Goal: Share content

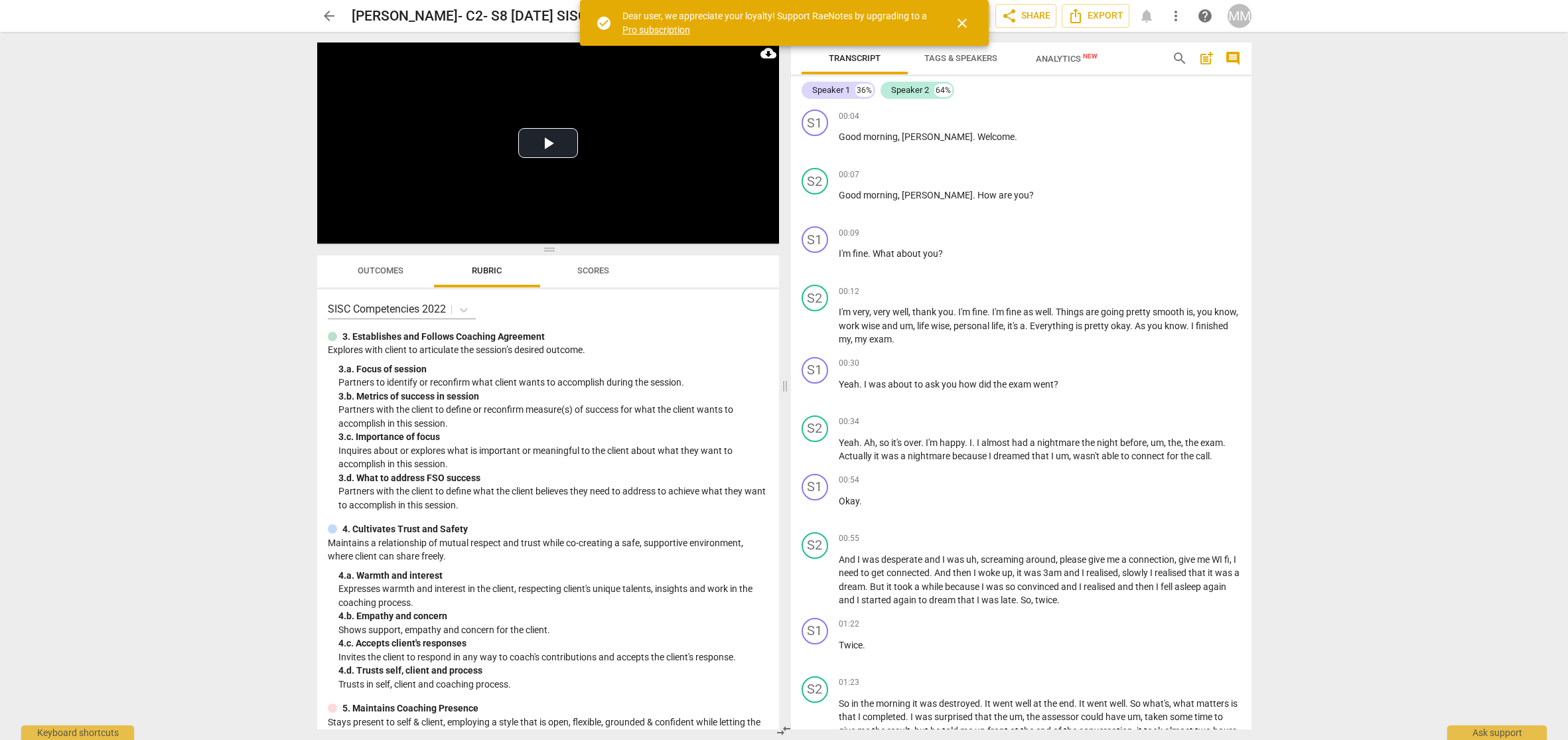
click at [962, 21] on span "close" at bounding box center [962, 23] width 16 height 16
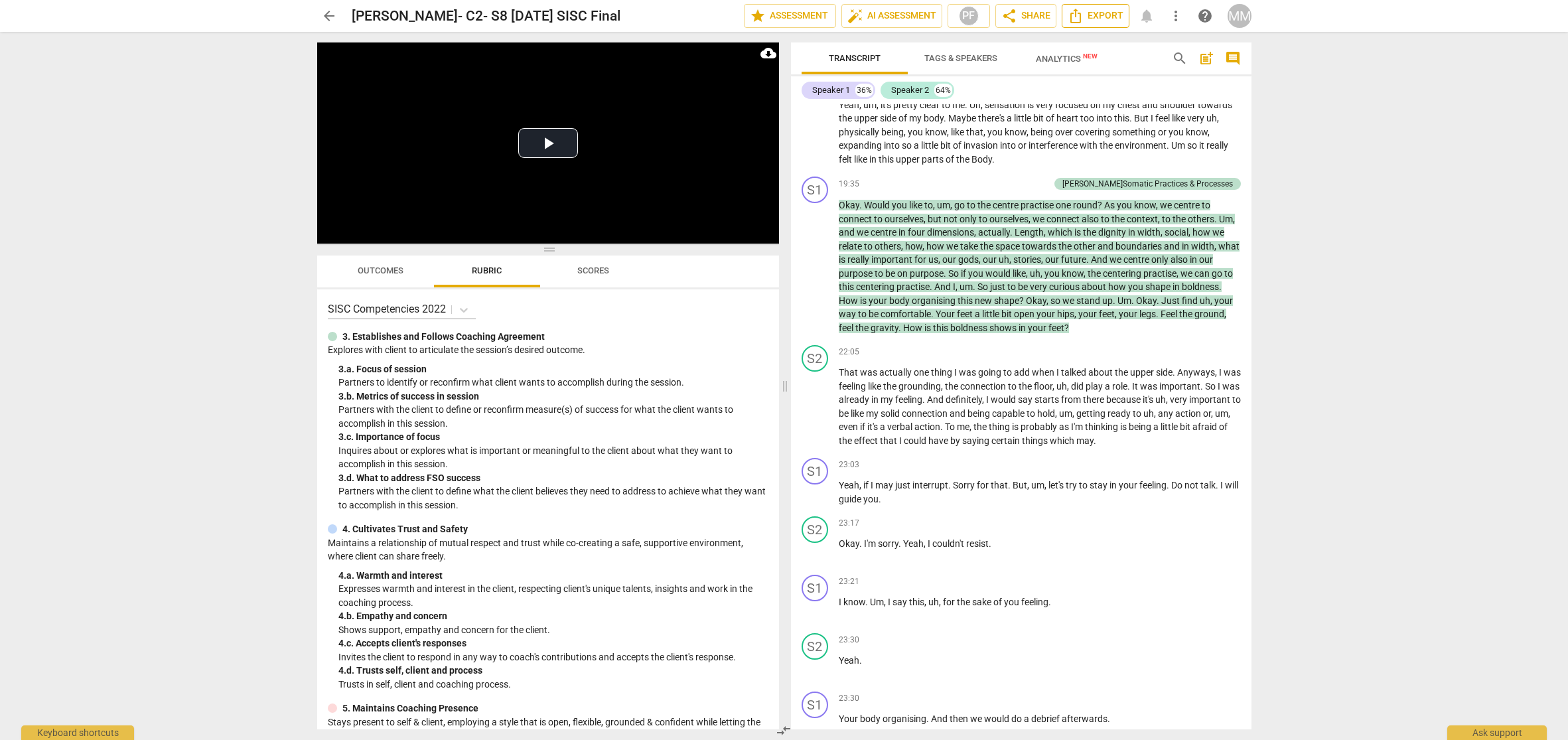
click at [1094, 16] on span "Export" at bounding box center [1095, 16] width 56 height 16
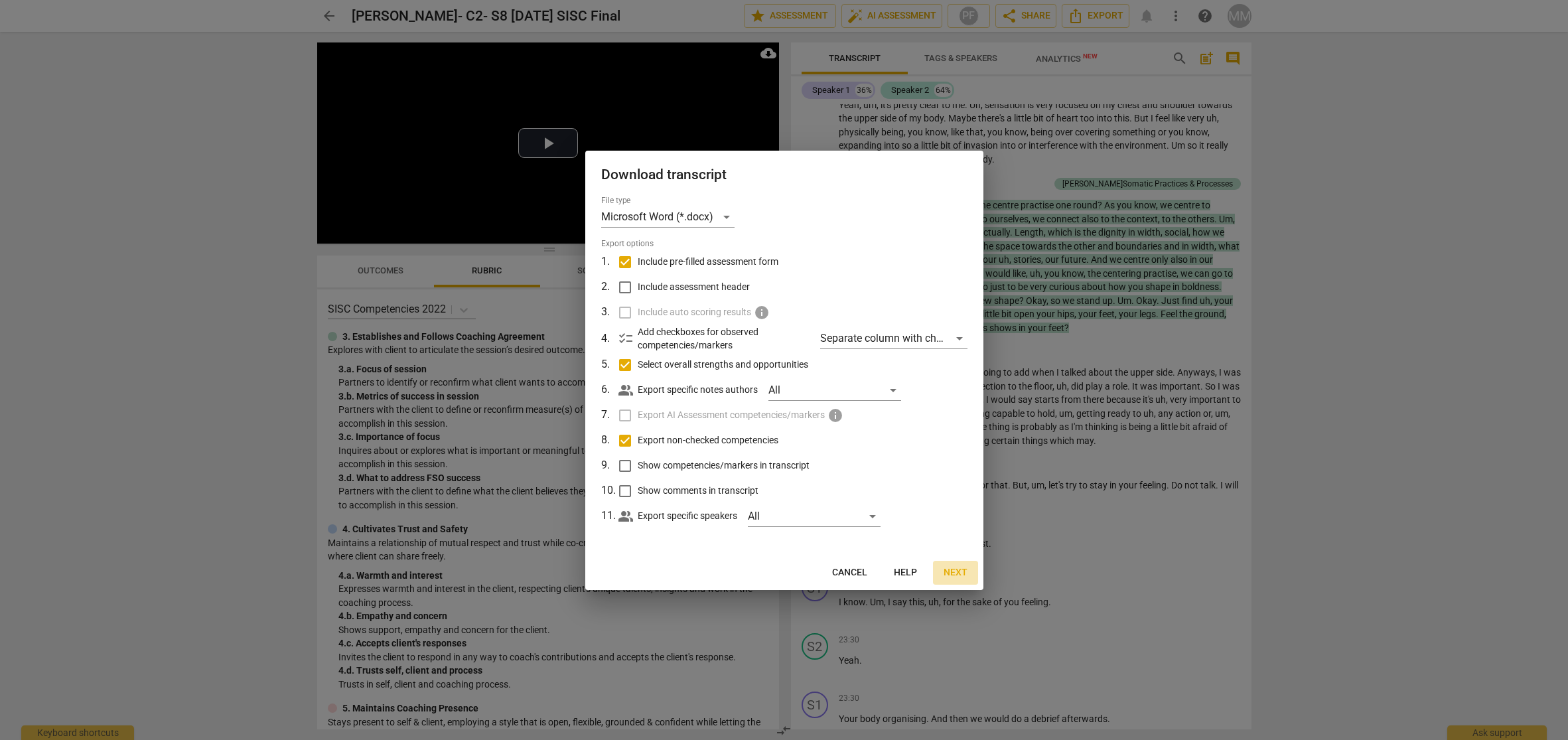
click at [952, 570] on span "Next" at bounding box center [956, 572] width 24 height 13
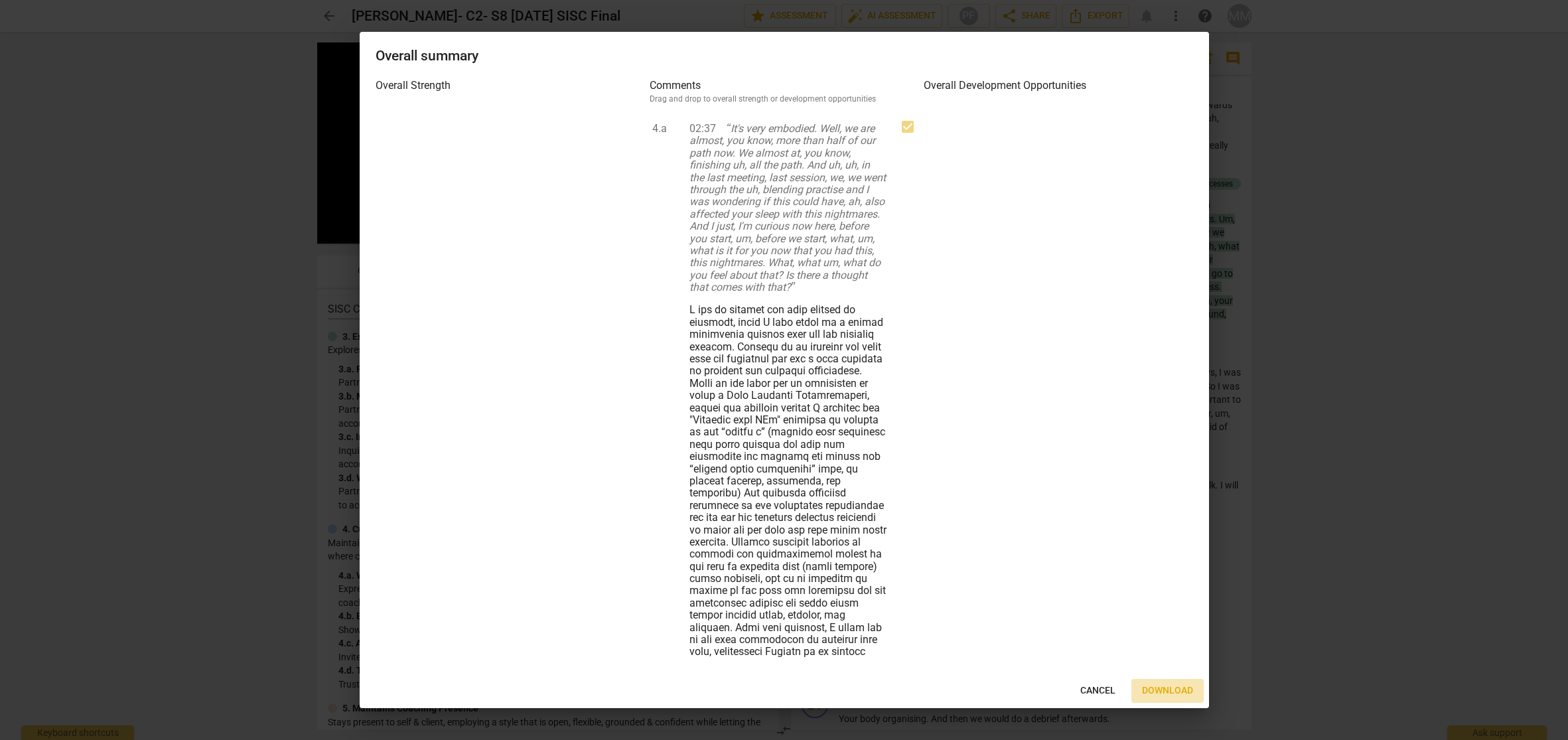
click at [1168, 688] on span "Download" at bounding box center [1168, 691] width 51 height 13
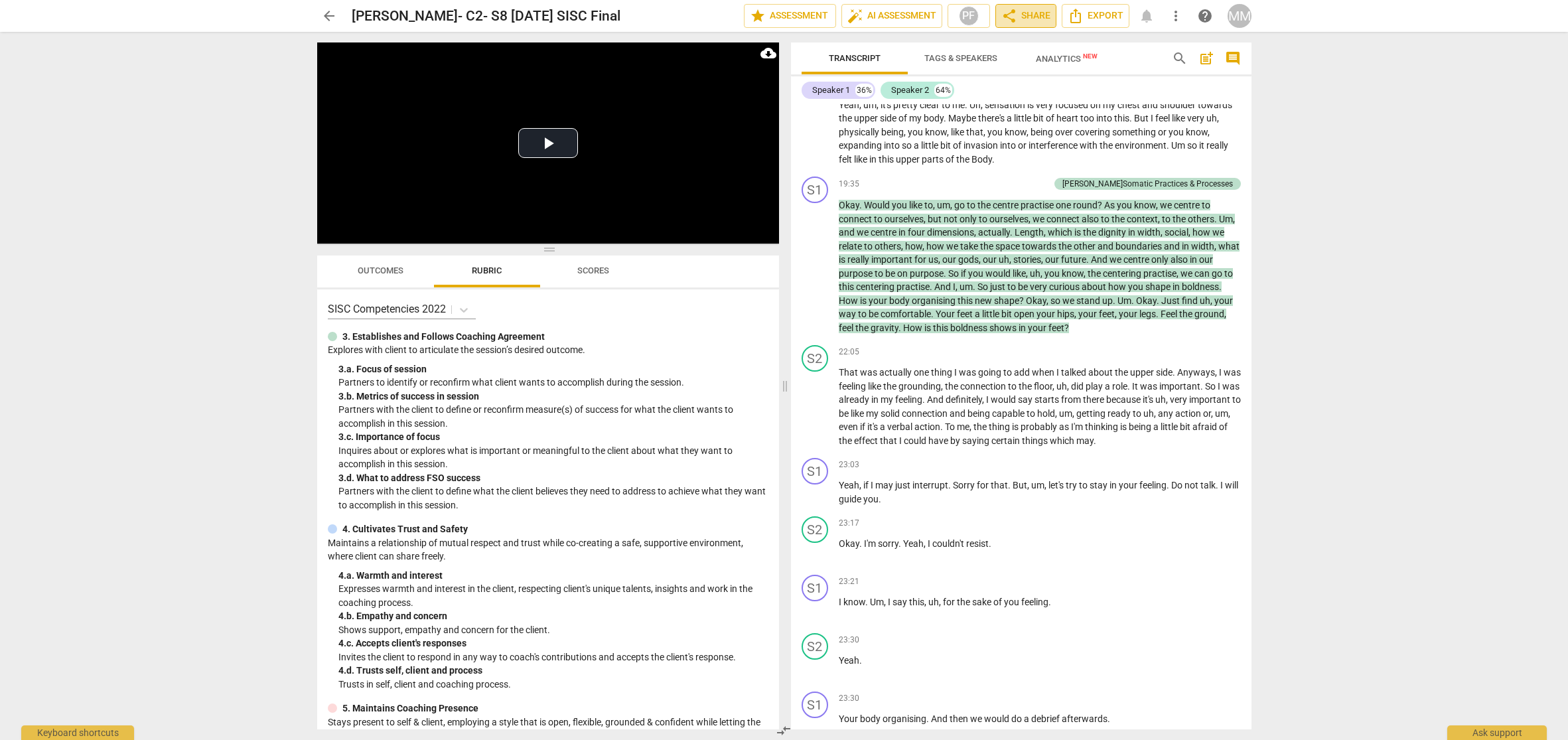
click at [1031, 15] on span "share Share" at bounding box center [1026, 16] width 49 height 16
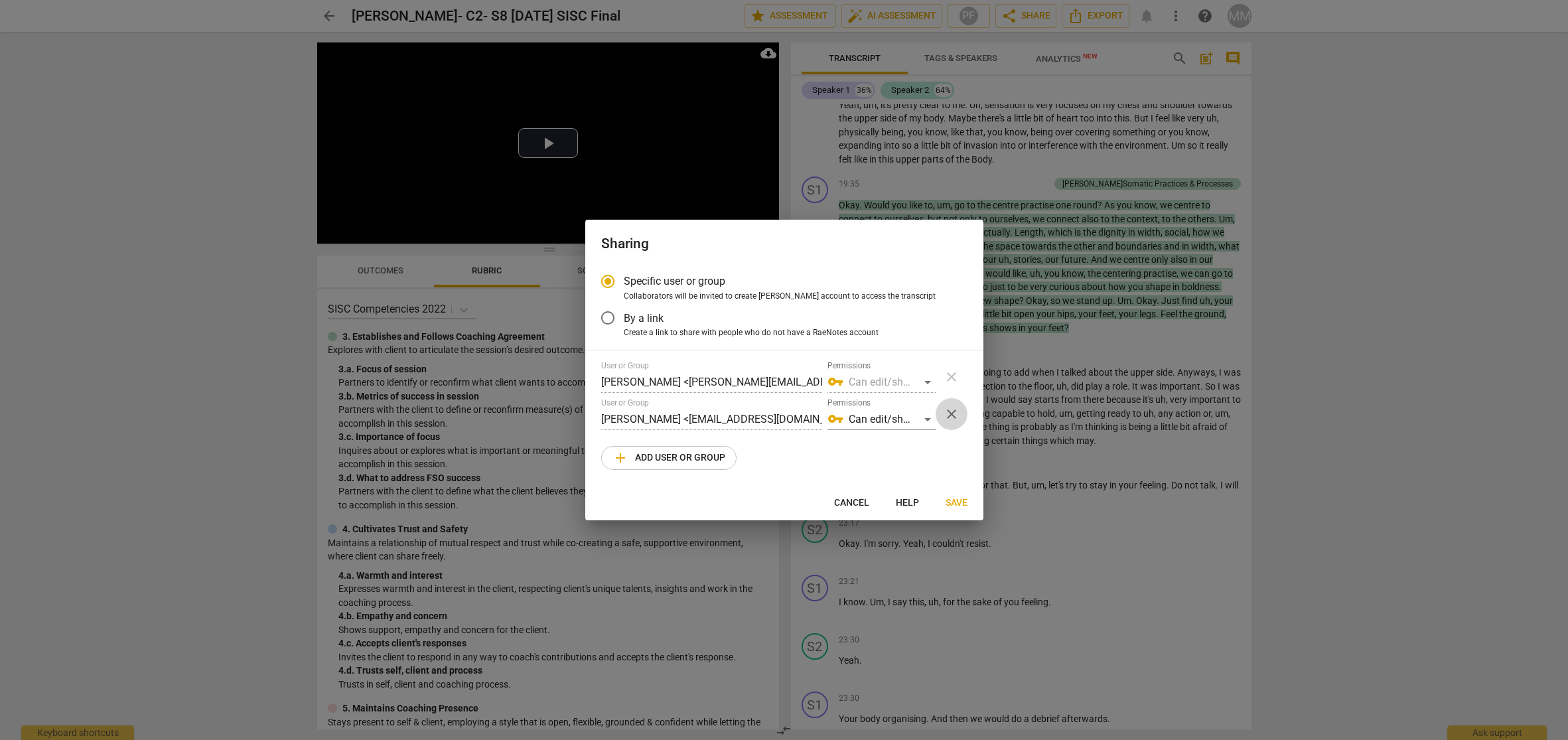
click at [951, 412] on span "close" at bounding box center [951, 414] width 16 height 16
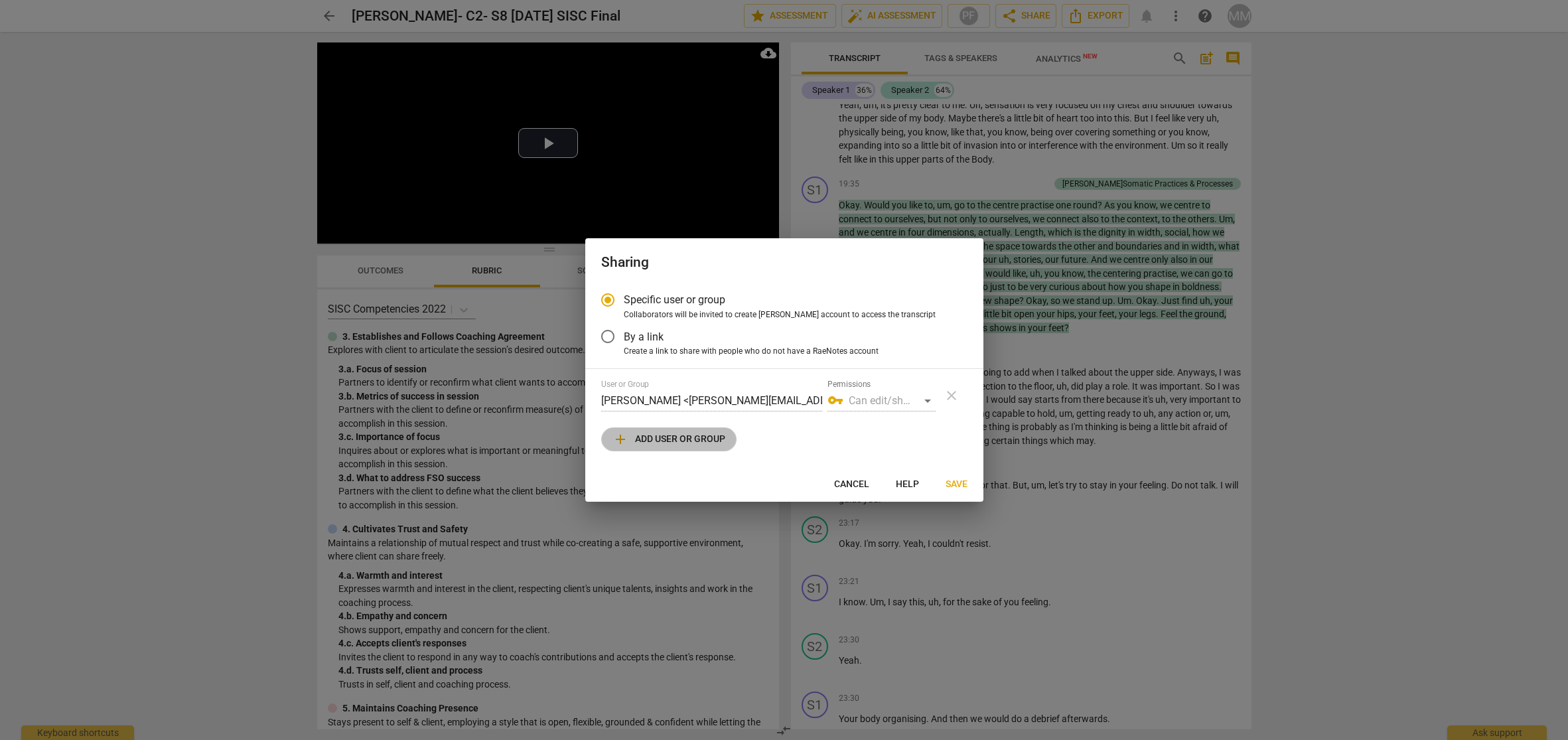
click at [670, 438] on span "add Add user or group" at bounding box center [669, 439] width 113 height 16
radio input "false"
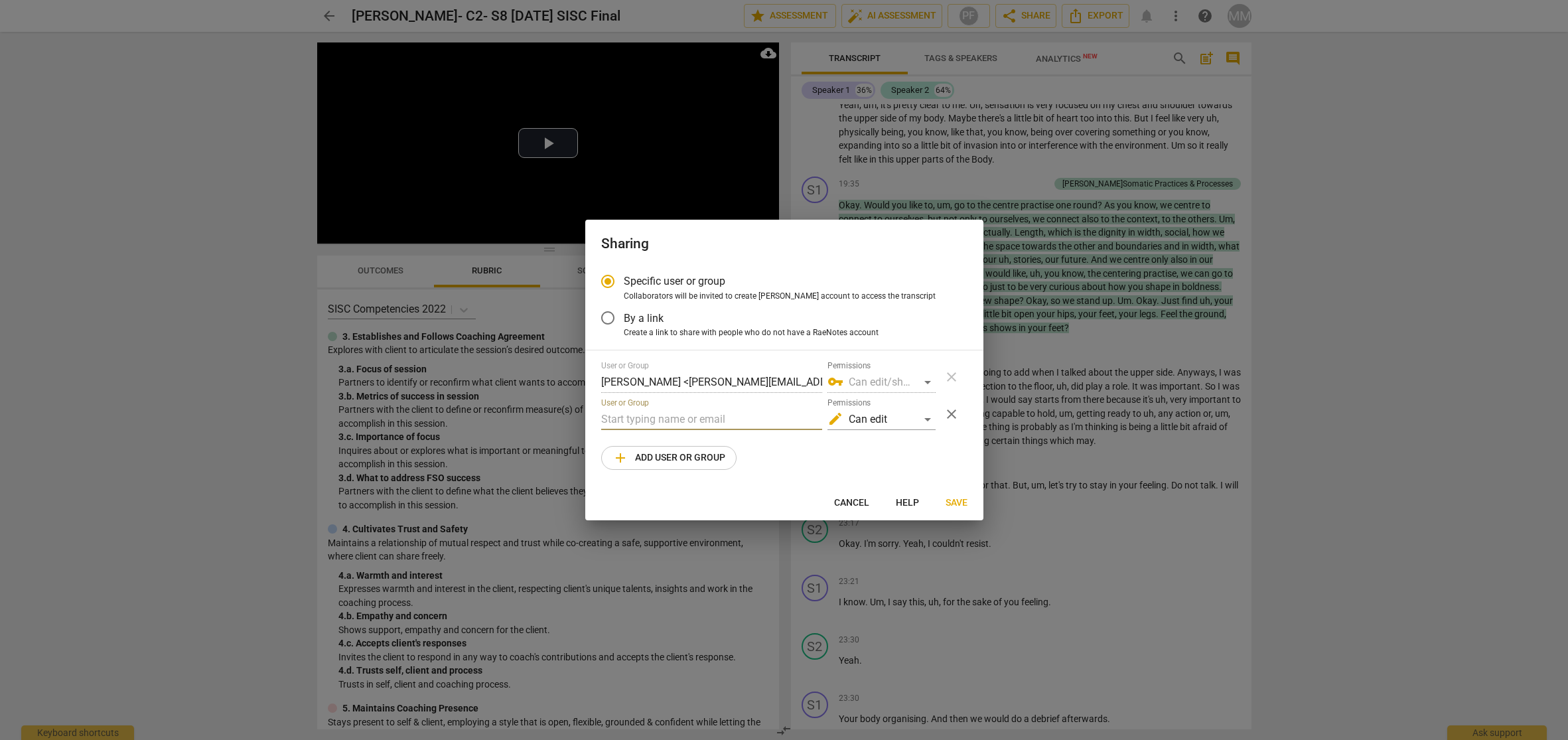
click at [647, 417] on input "text" at bounding box center [711, 419] width 221 height 21
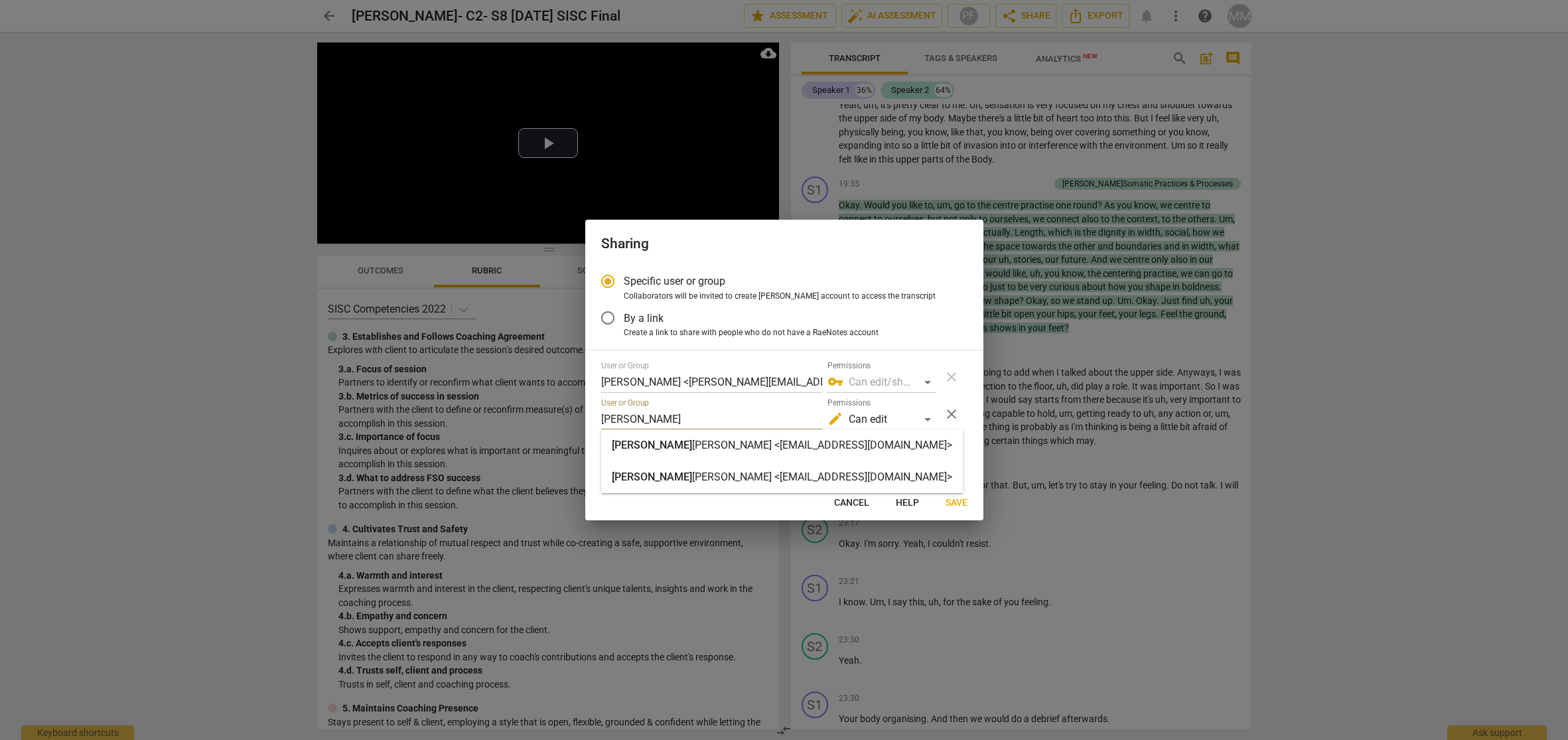
type input "[PERSON_NAME]"
click at [692, 475] on strong "[PERSON_NAME] <[EMAIL_ADDRESS][DOMAIN_NAME]>" at bounding box center [822, 477] width 260 height 13
radio input "false"
type input "[PERSON_NAME] <[EMAIL_ADDRESS][DOMAIN_NAME]>"
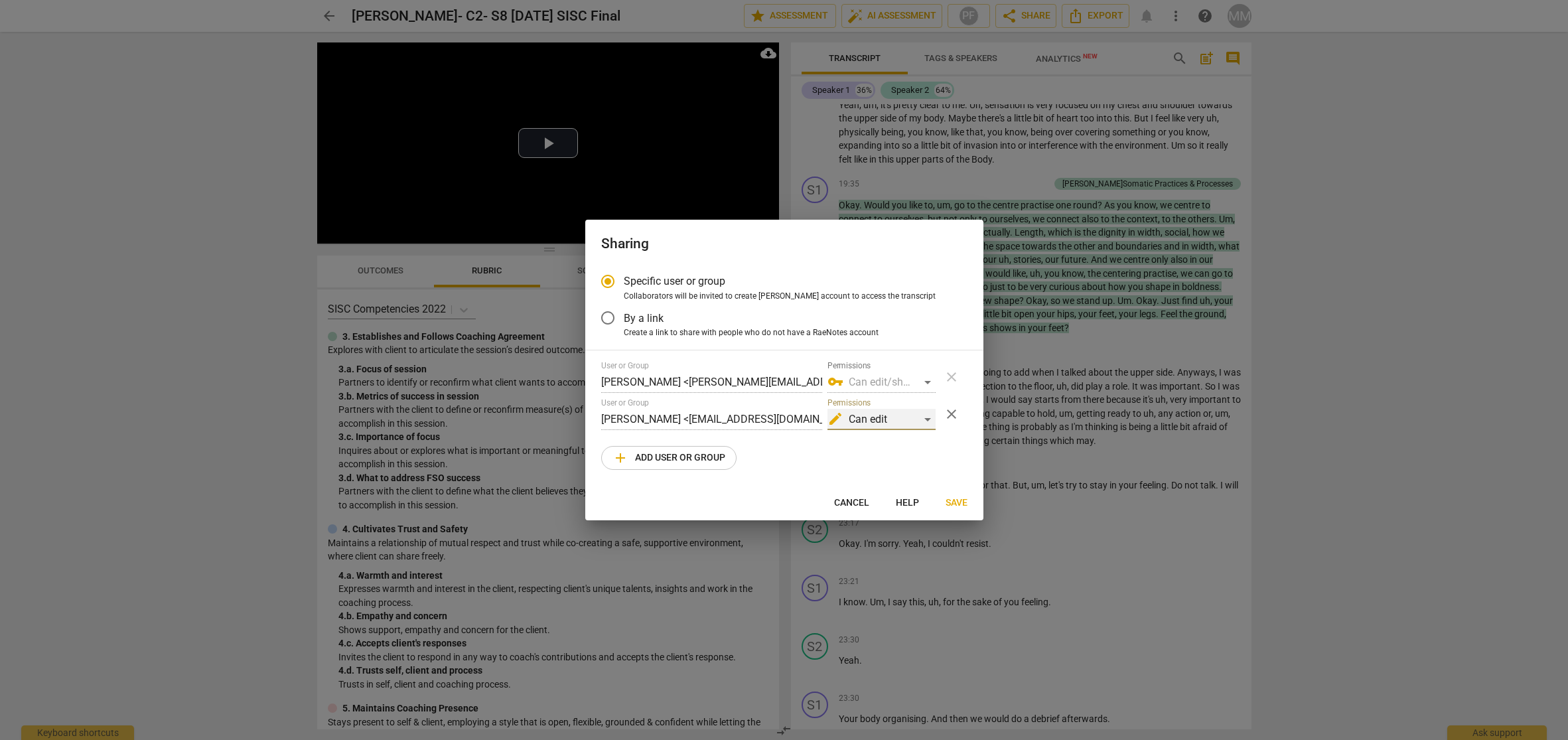
click at [927, 417] on div "edit Can edit" at bounding box center [881, 419] width 108 height 21
click at [909, 448] on li "vpn_key Can edit/share" at bounding box center [882, 450] width 112 height 32
radio input "false"
click at [952, 500] on span "Save" at bounding box center [956, 503] width 22 height 13
